Goal: Complete application form

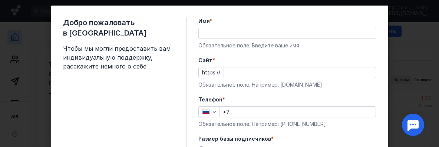
scroll to position [24, 0]
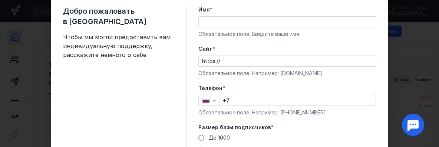
click at [201, 24] on input "Имя *" at bounding box center [287, 22] width 177 height 10
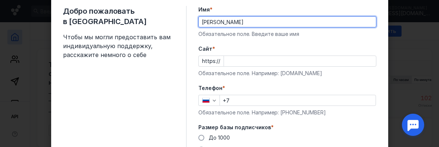
type input "[PERSON_NAME]"
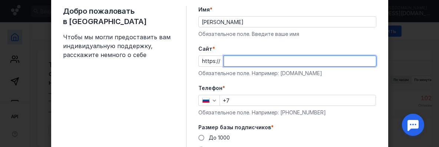
click at [224, 59] on input "Cайт *" at bounding box center [300, 61] width 152 height 10
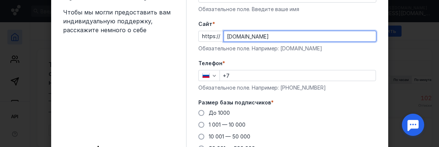
type input "[DOMAIN_NAME]"
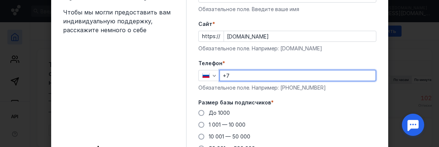
click at [227, 77] on input "+7" at bounding box center [298, 75] width 156 height 10
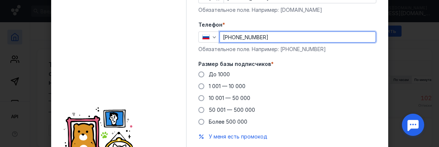
scroll to position [99, 0]
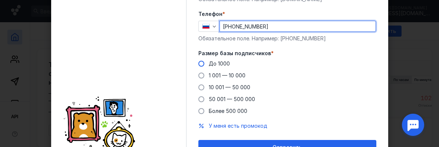
type input "[PHONE_NUMBER]"
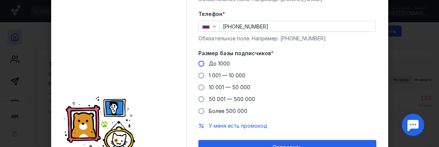
click at [198, 62] on span at bounding box center [201, 64] width 6 height 6
click at [0, 0] on input "До 1000" at bounding box center [0, 0] width 0 height 0
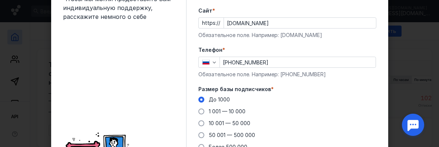
scroll to position [137, 0]
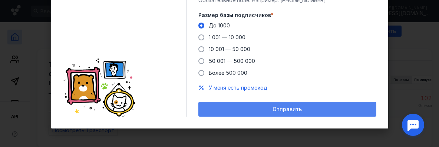
click at [272, 107] on span "Отправить" at bounding box center [286, 109] width 29 height 6
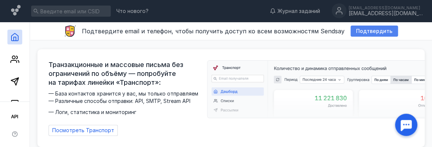
click at [370, 31] on span "Подтвердить" at bounding box center [374, 31] width 36 height 6
